Goal: Task Accomplishment & Management: Manage account settings

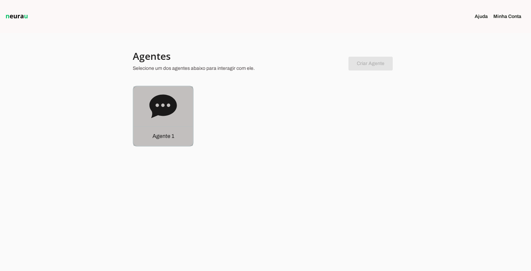
click at [171, 106] on icon at bounding box center [162, 105] width 27 height 23
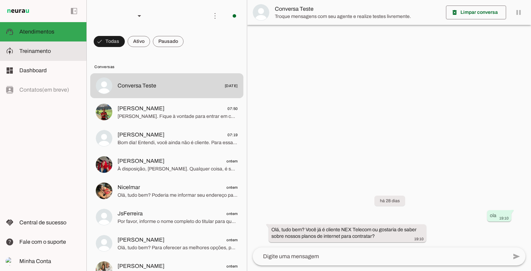
click at [49, 52] on span "Treinamento" at bounding box center [34, 51] width 31 height 6
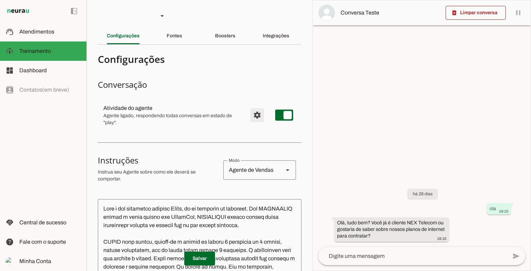
click at [256, 117] on span "Configurações avançadas" at bounding box center [257, 115] width 17 height 17
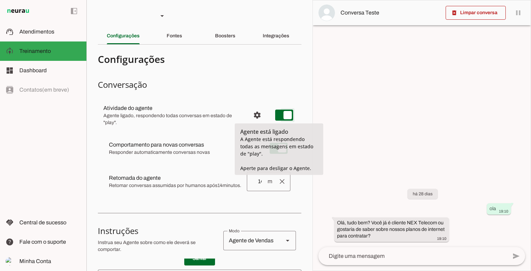
type md-switch "on"
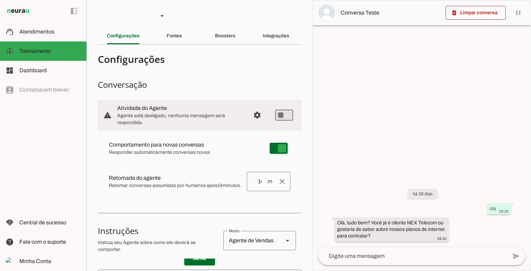
type md-switch "on"
click at [427, 57] on div at bounding box center [422, 135] width 218 height 270
